Goal: Check status: Check status

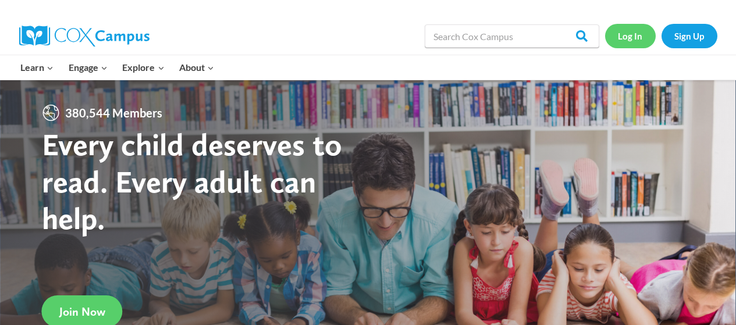
click at [633, 37] on link "Log In" at bounding box center [630, 36] width 51 height 24
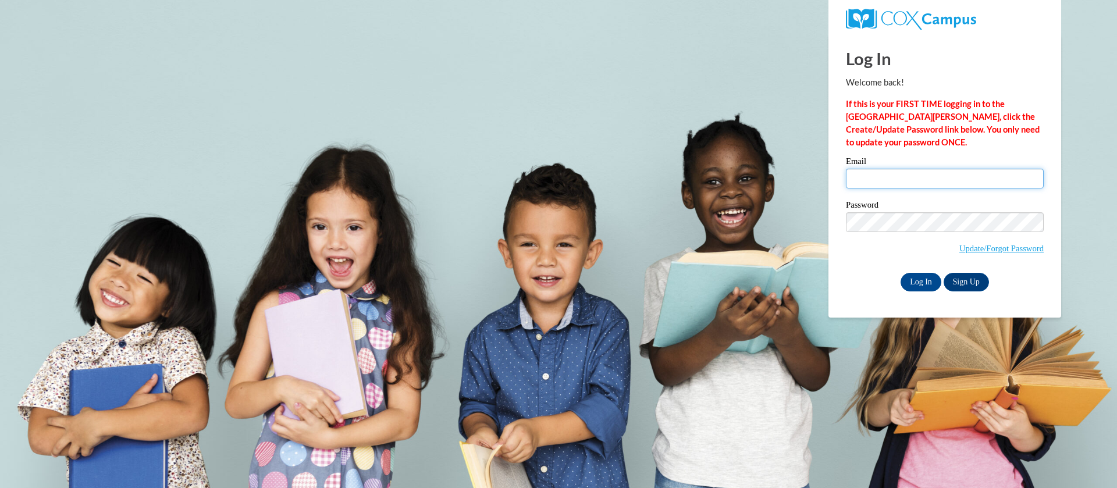
type input "htreu@hnrschools.org"
click at [924, 285] on input "Log In" at bounding box center [920, 282] width 41 height 19
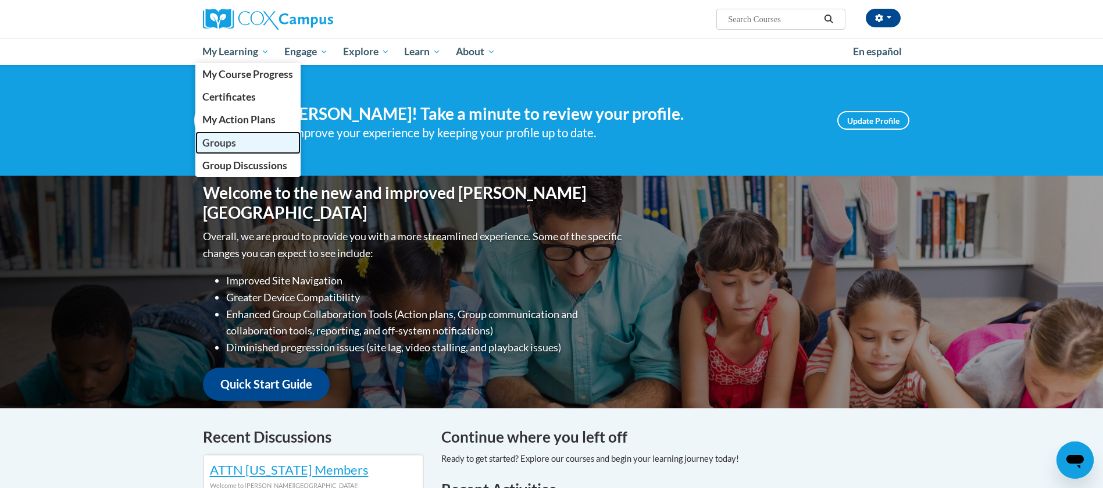
click at [245, 143] on link "Groups" at bounding box center [248, 142] width 106 height 23
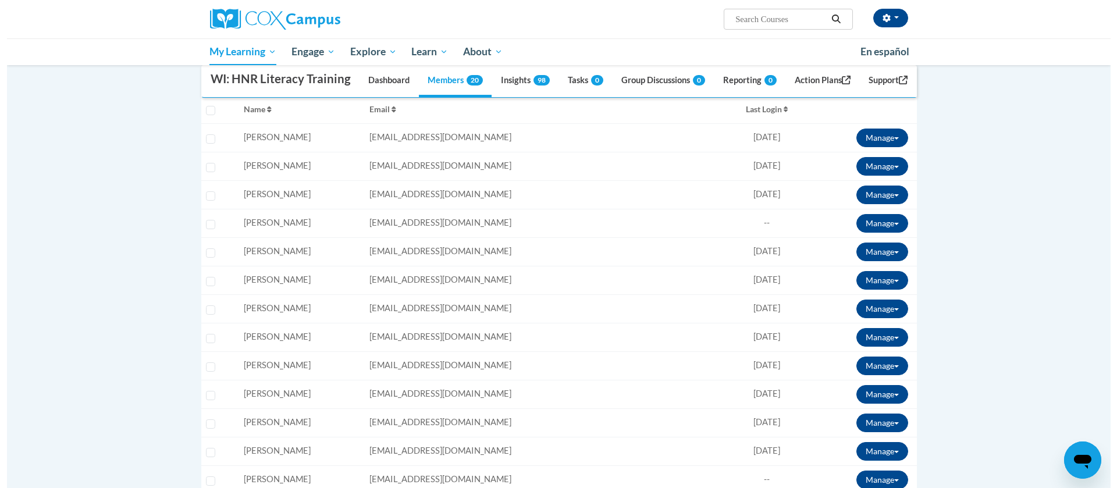
scroll to position [188, 0]
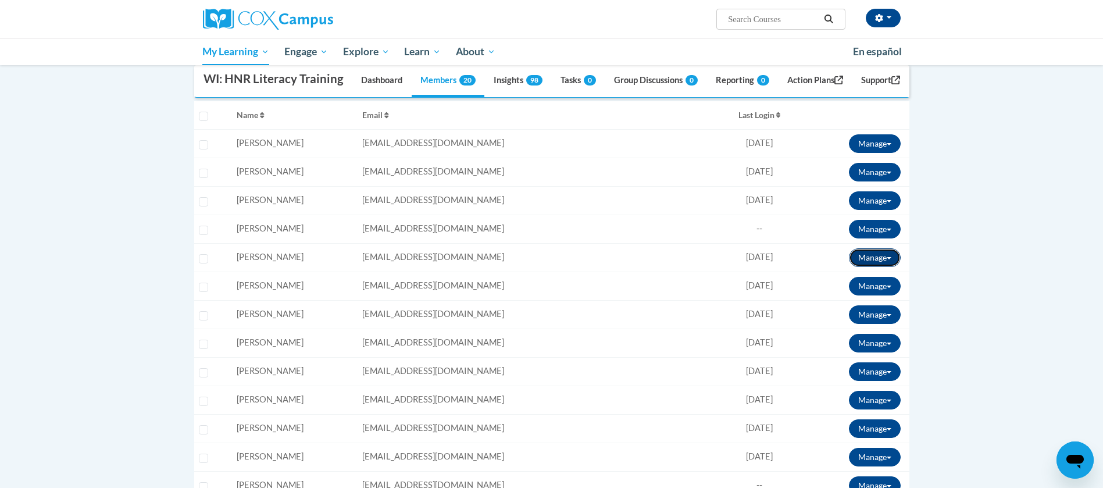
click at [892, 267] on button "Manage" at bounding box center [875, 257] width 52 height 19
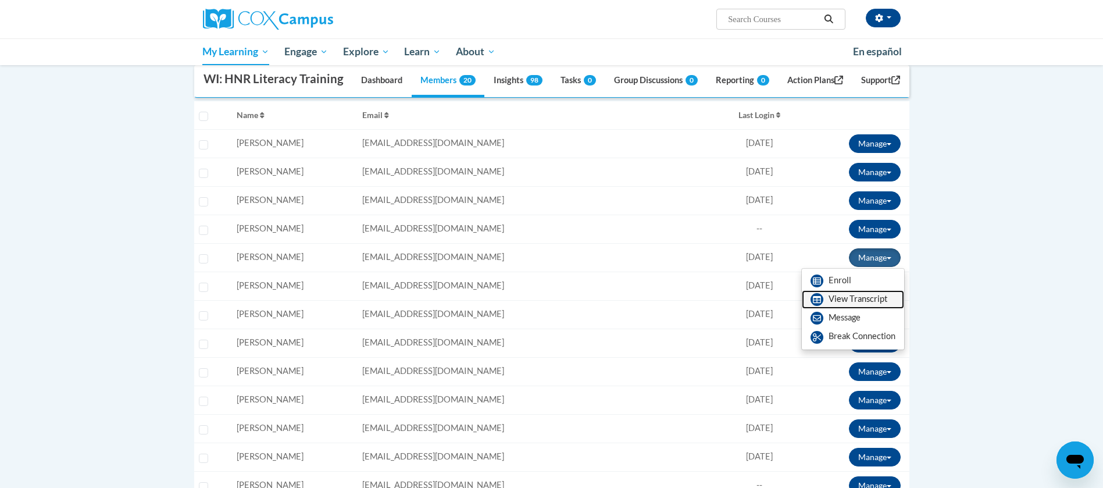
click at [844, 309] on link "View Transcript" at bounding box center [853, 299] width 102 height 19
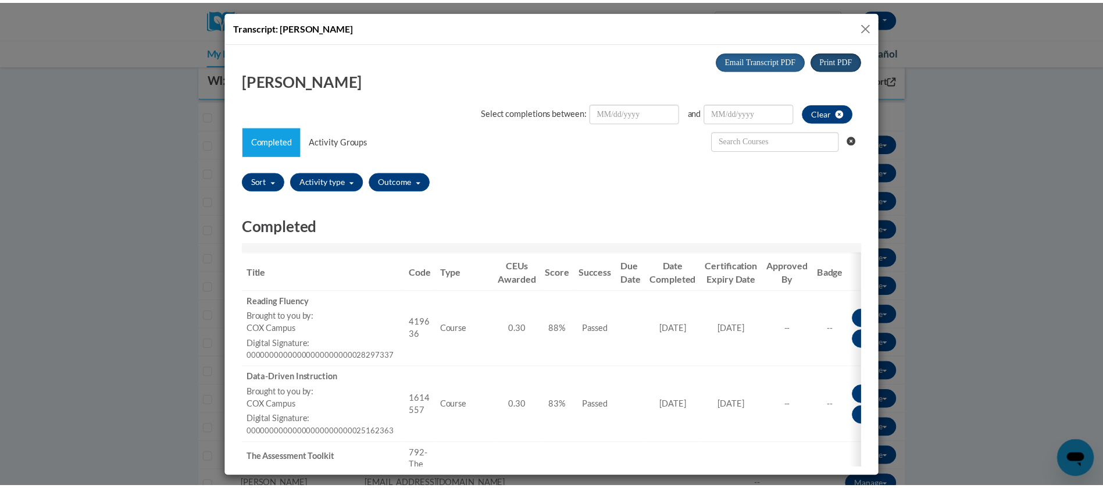
scroll to position [0, 0]
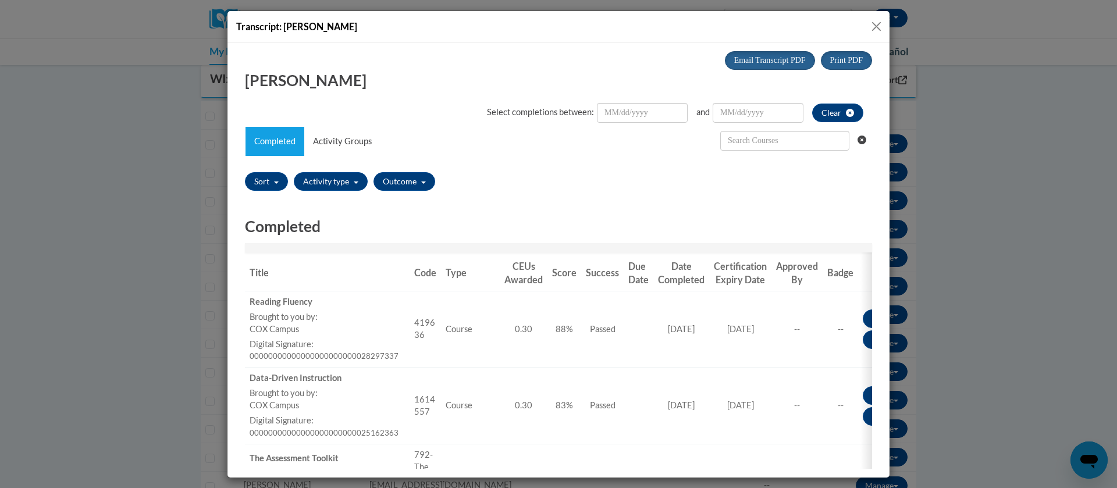
click at [878, 28] on button "Close" at bounding box center [876, 26] width 15 height 15
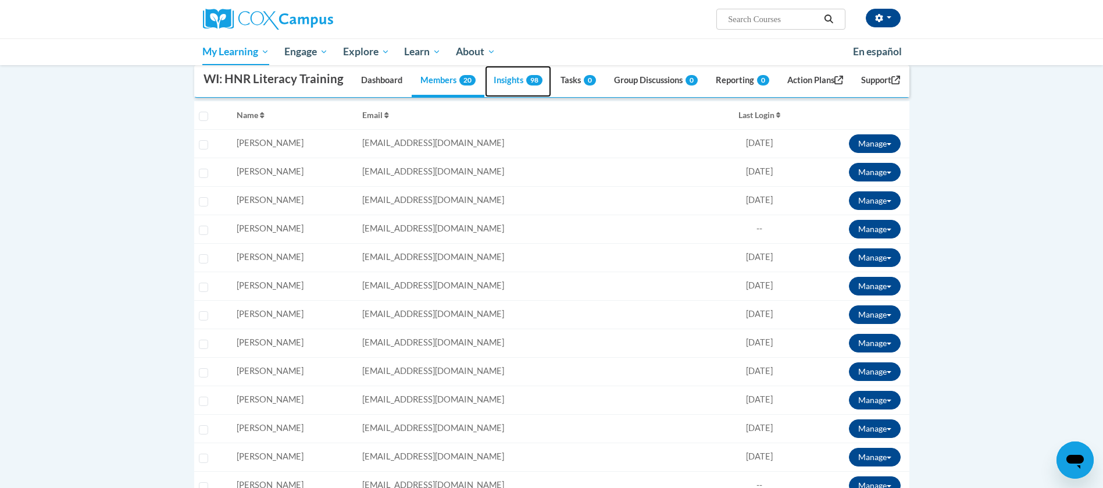
click at [512, 97] on link "Insights 98" at bounding box center [518, 81] width 66 height 31
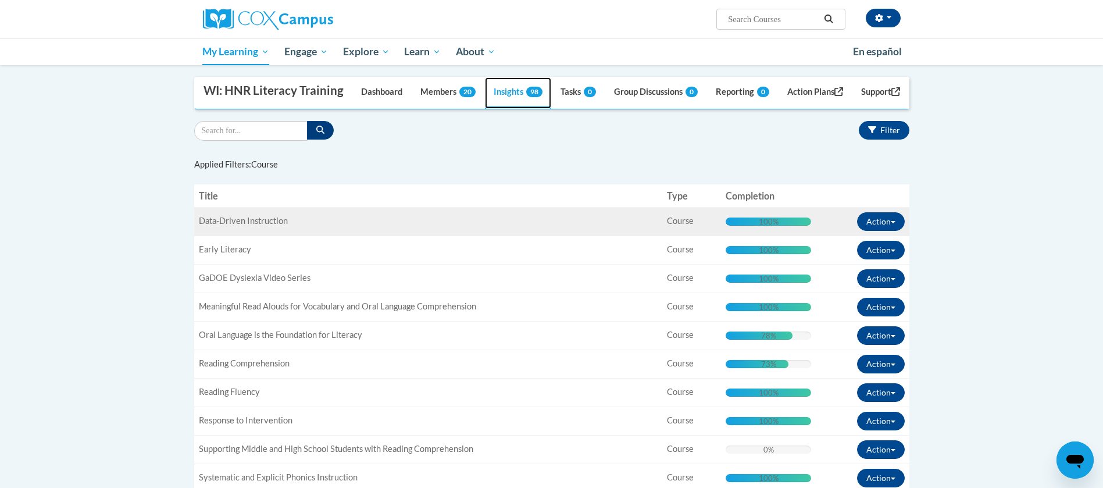
scroll to position [188, 0]
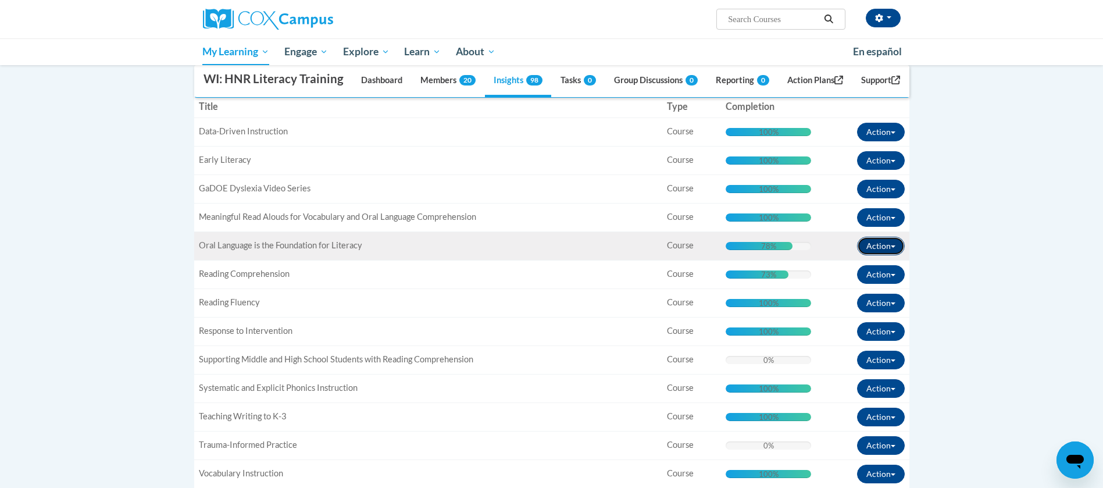
click at [891, 248] on span "button" at bounding box center [893, 246] width 5 height 2
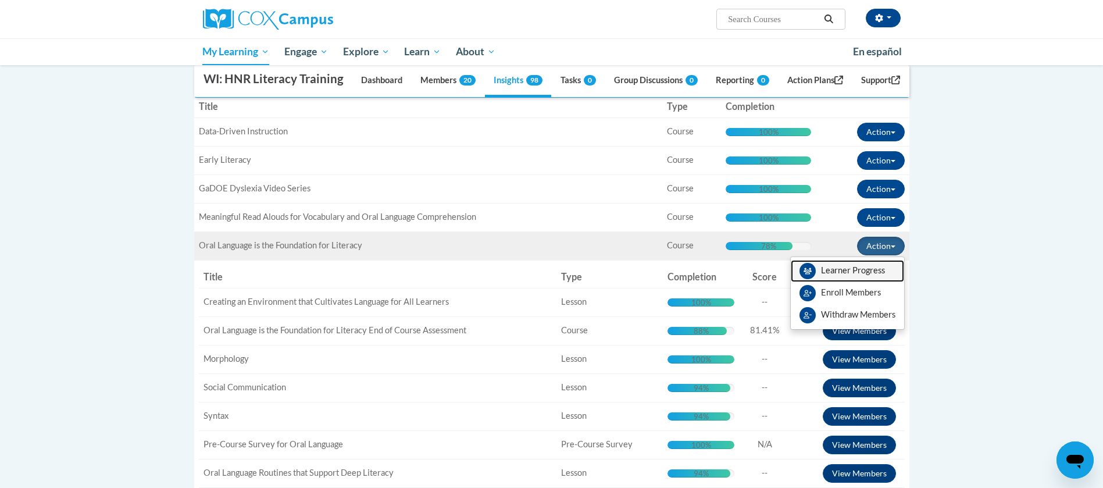
click at [846, 282] on link "Learner Progress" at bounding box center [847, 271] width 113 height 22
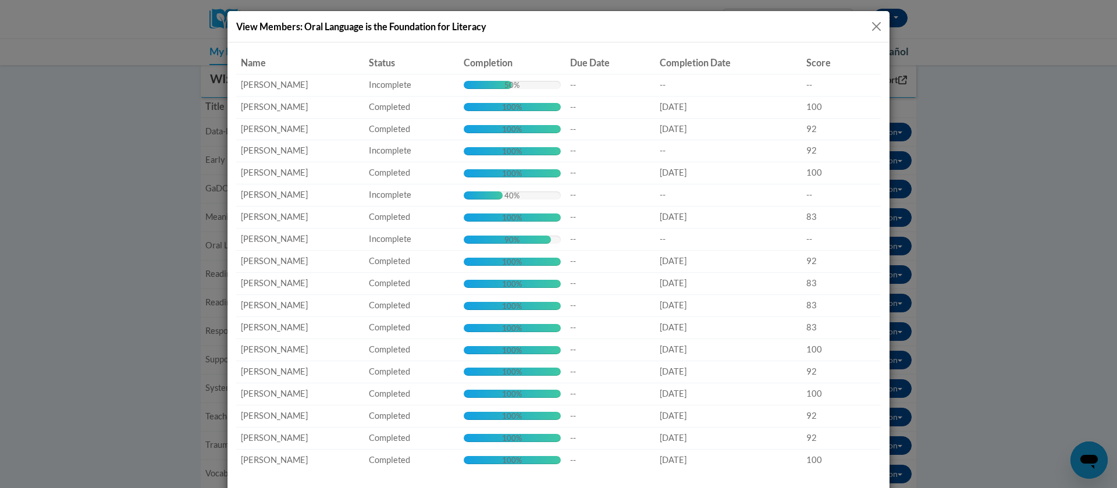
click at [869, 23] on button "Close" at bounding box center [876, 26] width 15 height 15
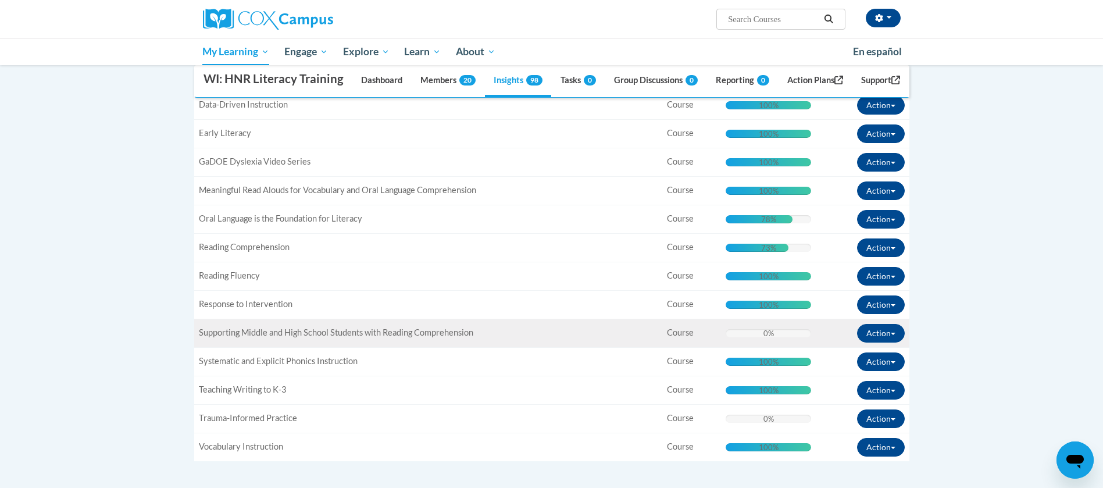
scroll to position [219, 0]
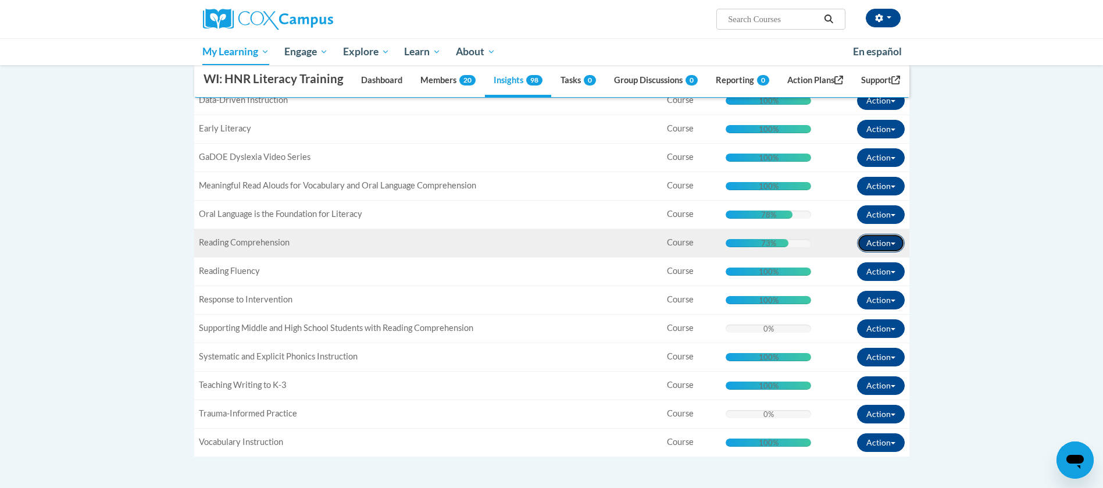
click at [896, 252] on button "Action" at bounding box center [881, 243] width 48 height 19
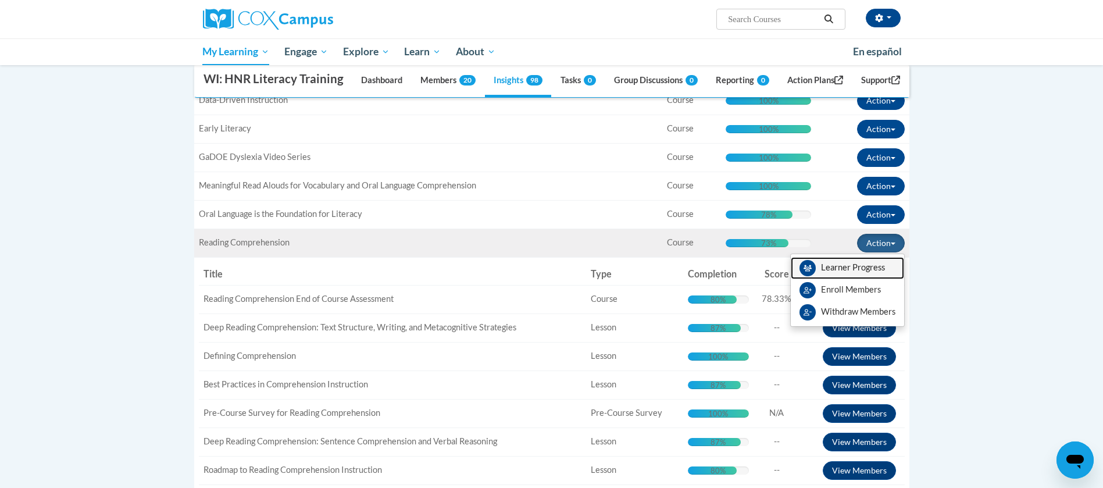
click at [839, 279] on link "Learner Progress" at bounding box center [847, 268] width 113 height 22
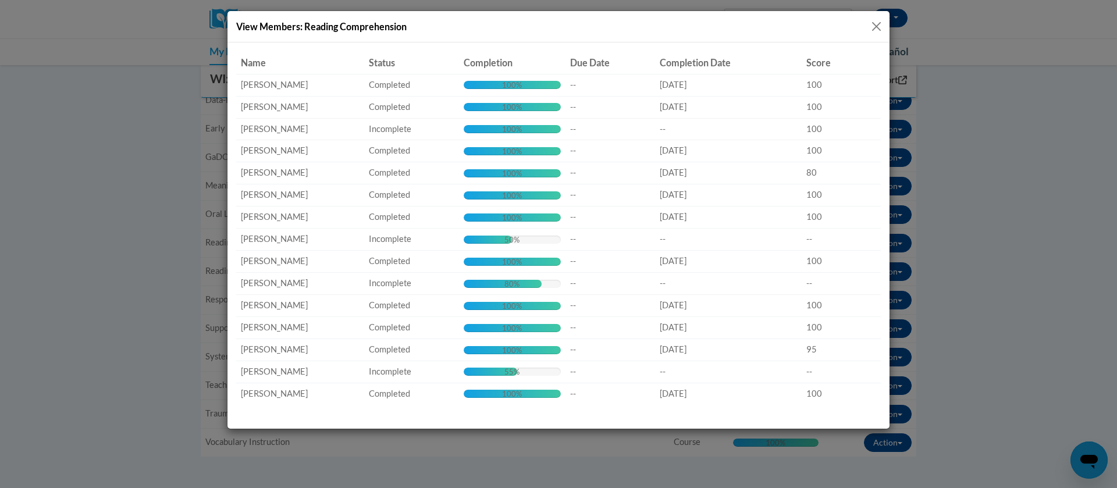
click at [880, 22] on button "Close" at bounding box center [876, 26] width 15 height 15
